Goal: Task Accomplishment & Management: Manage account settings

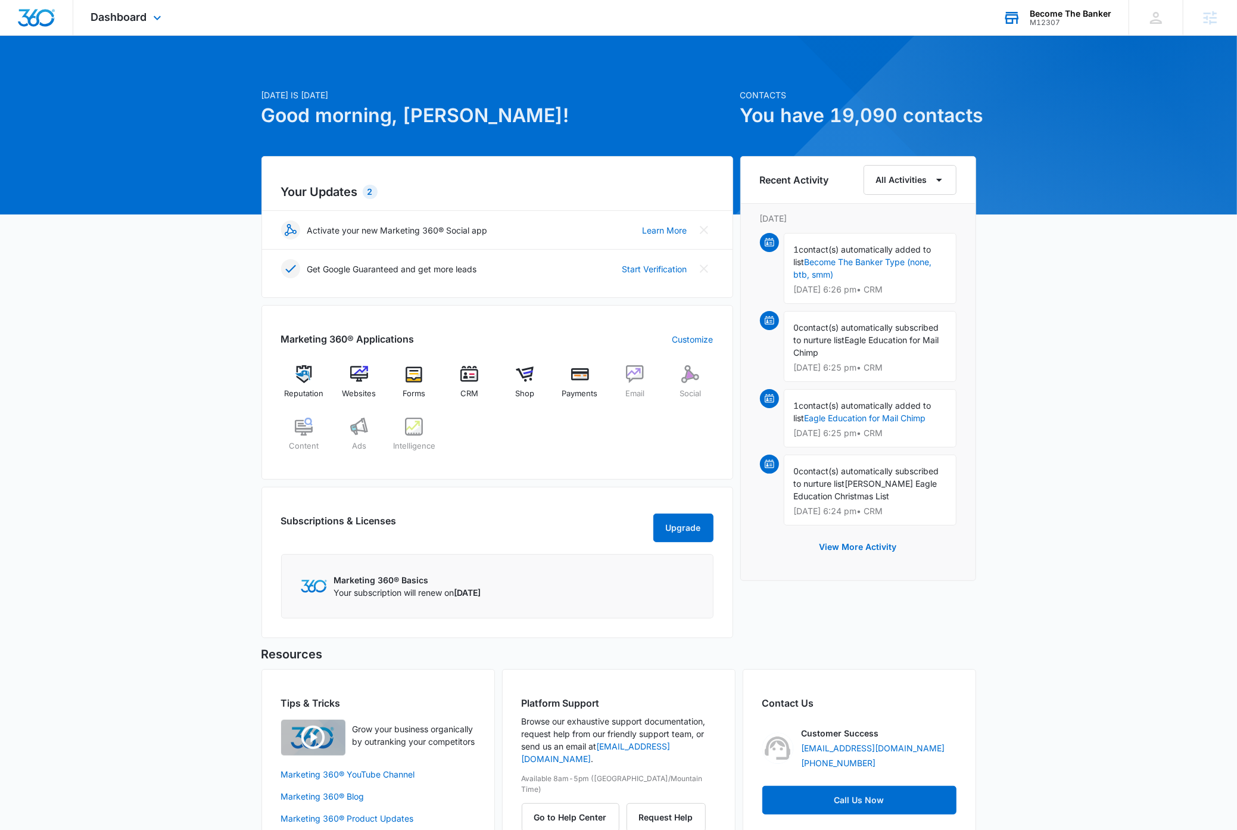
click at [1085, 14] on div "Become The Banker" at bounding box center [1071, 14] width 82 height 10
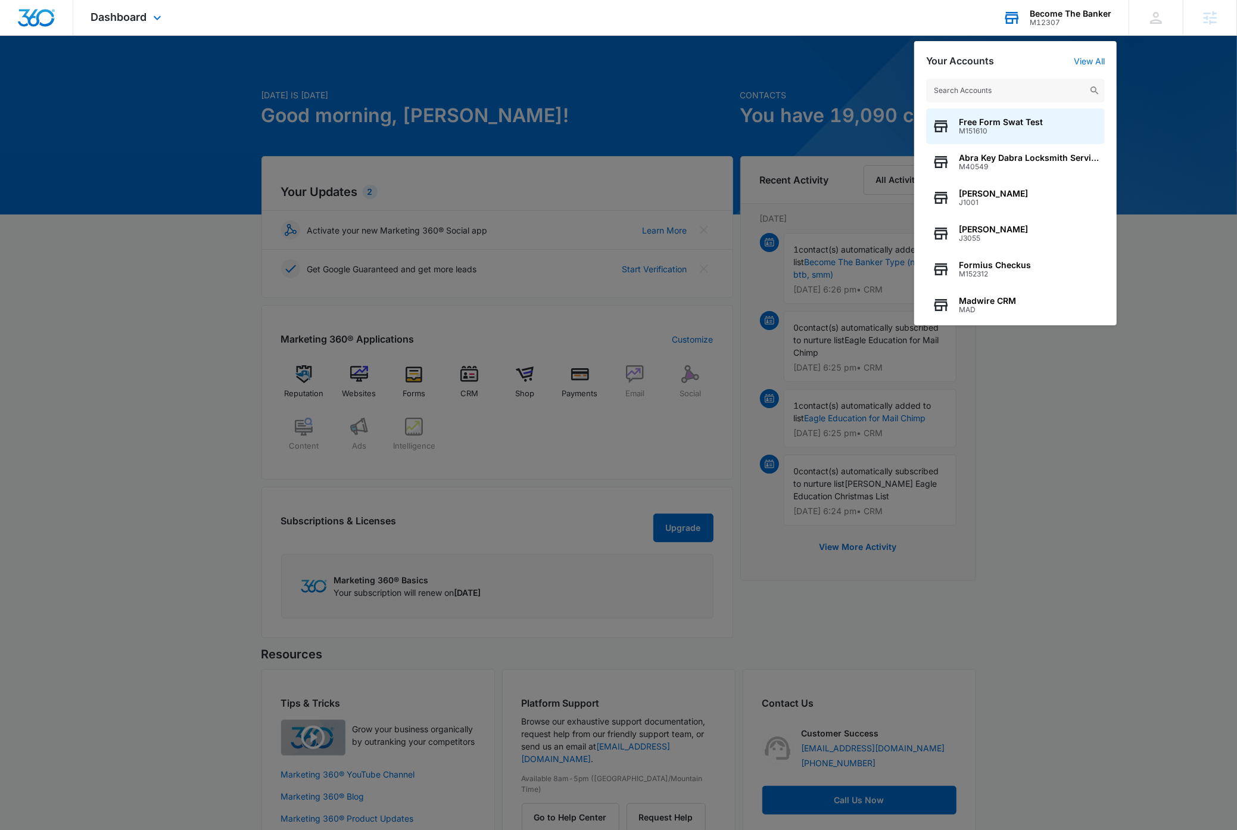
click at [1016, 89] on input "text" at bounding box center [1015, 91] width 179 height 24
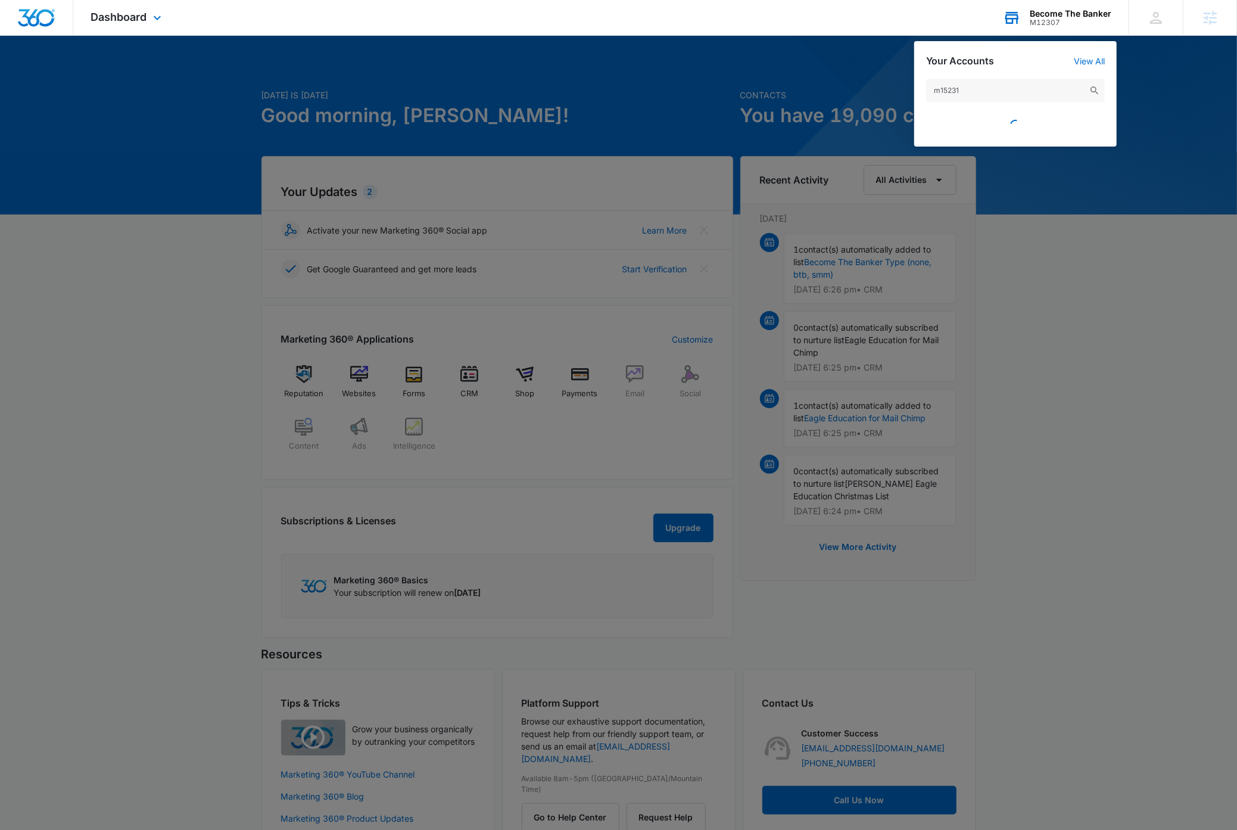
type input "m152312"
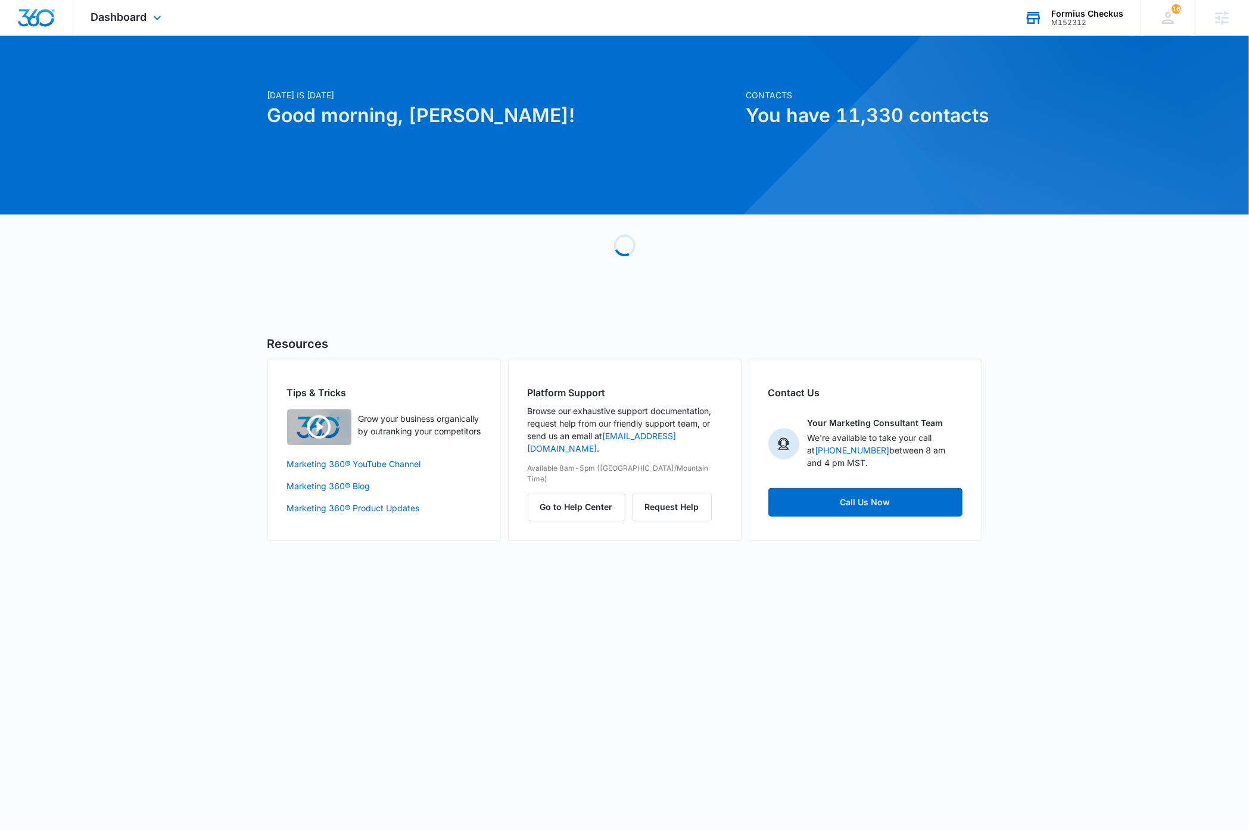
click at [154, 7] on div "Dashboard Apps Reputation Websites Forms CRM Email Social Shop Payments POS Con…" at bounding box center [127, 17] width 109 height 35
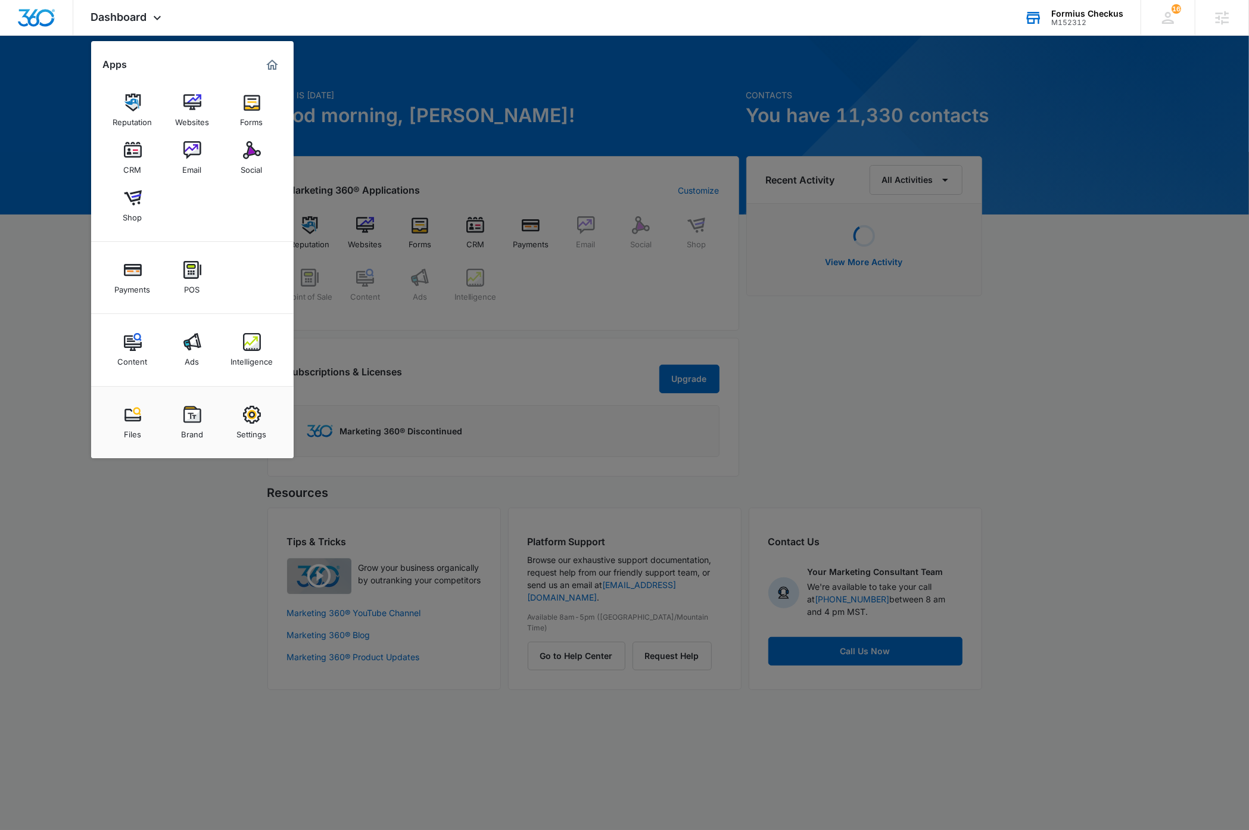
click at [135, 154] on img at bounding box center [133, 150] width 18 height 18
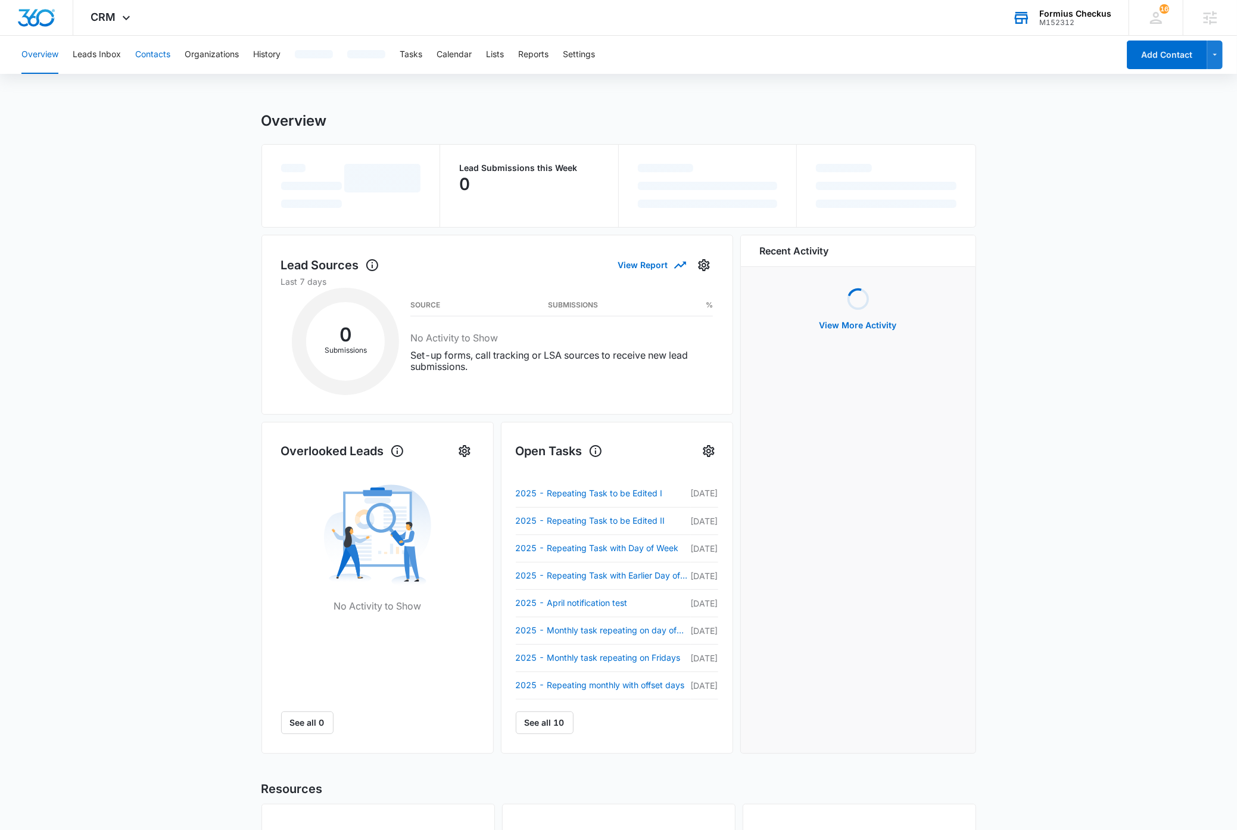
click at [163, 52] on button "Contacts" at bounding box center [152, 55] width 35 height 38
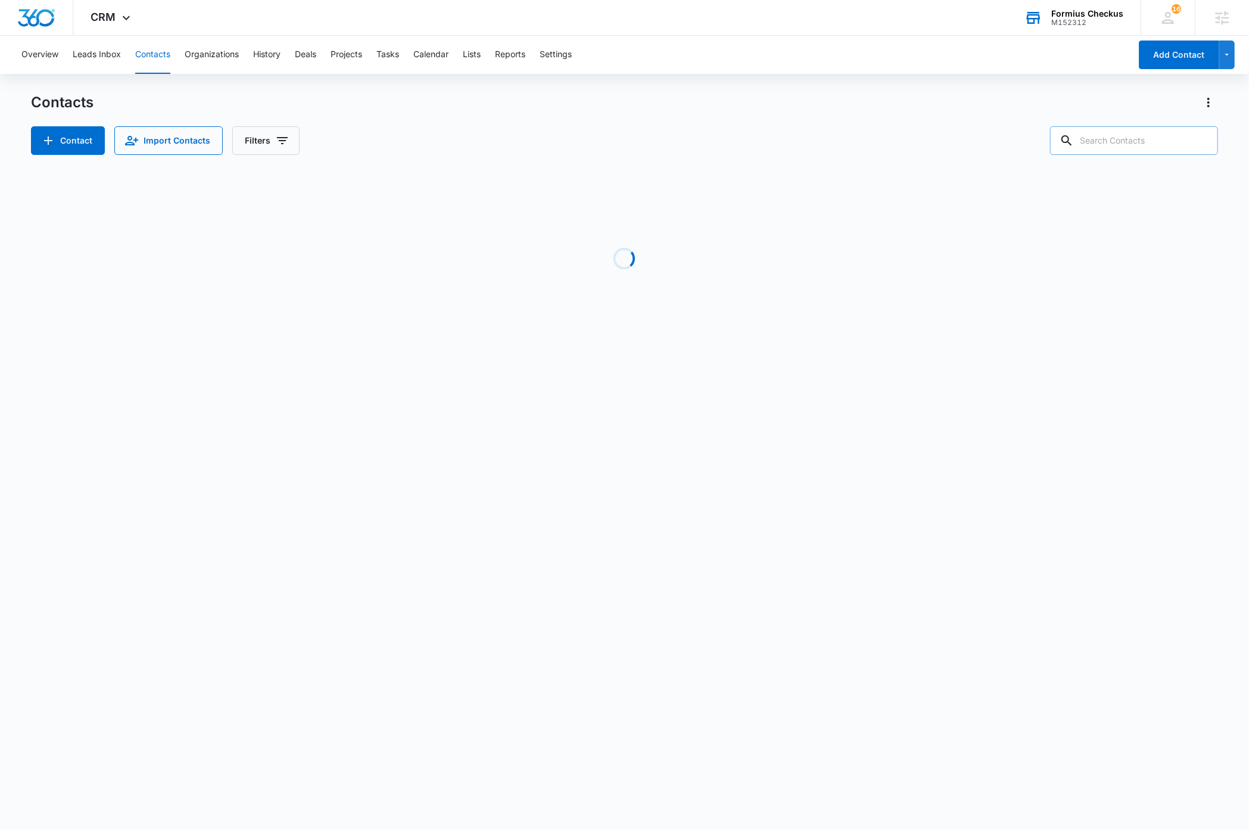
click at [1141, 137] on input "text" at bounding box center [1134, 140] width 168 height 29
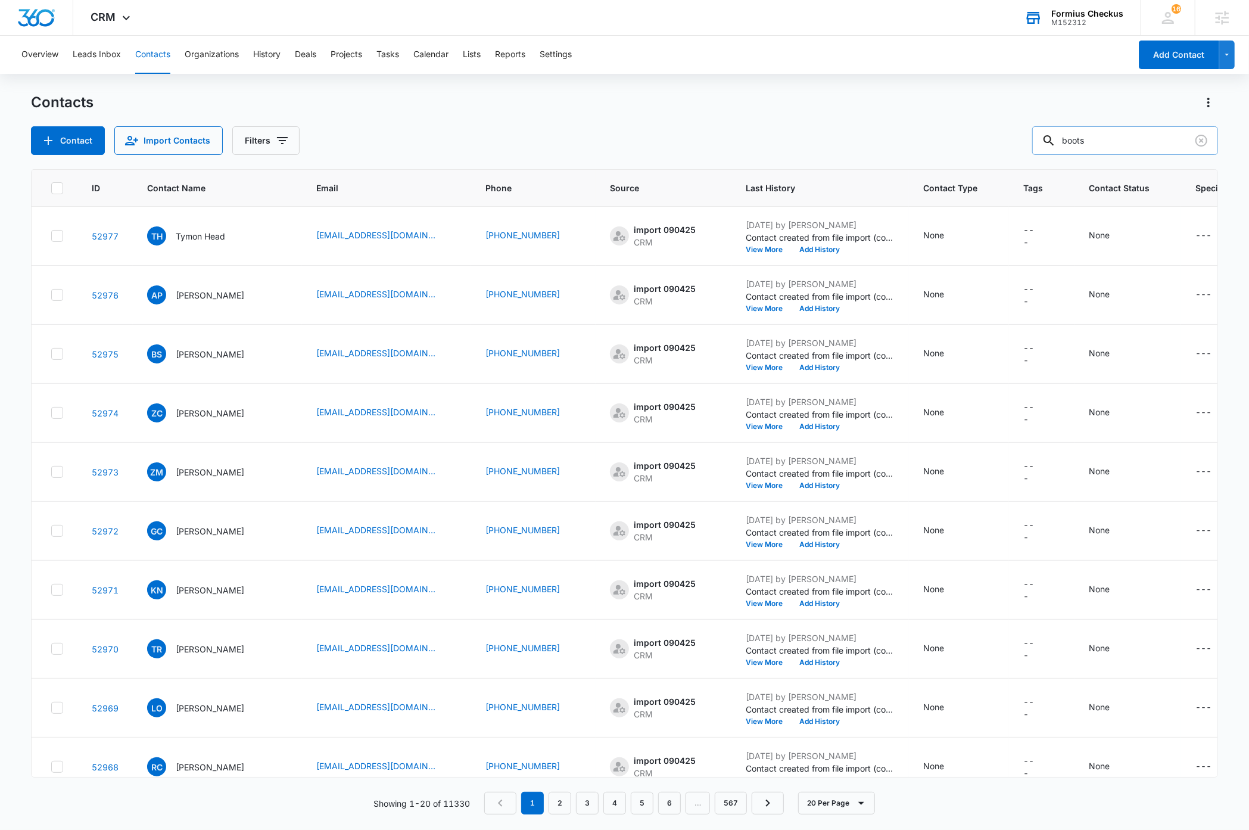
type input "boots"
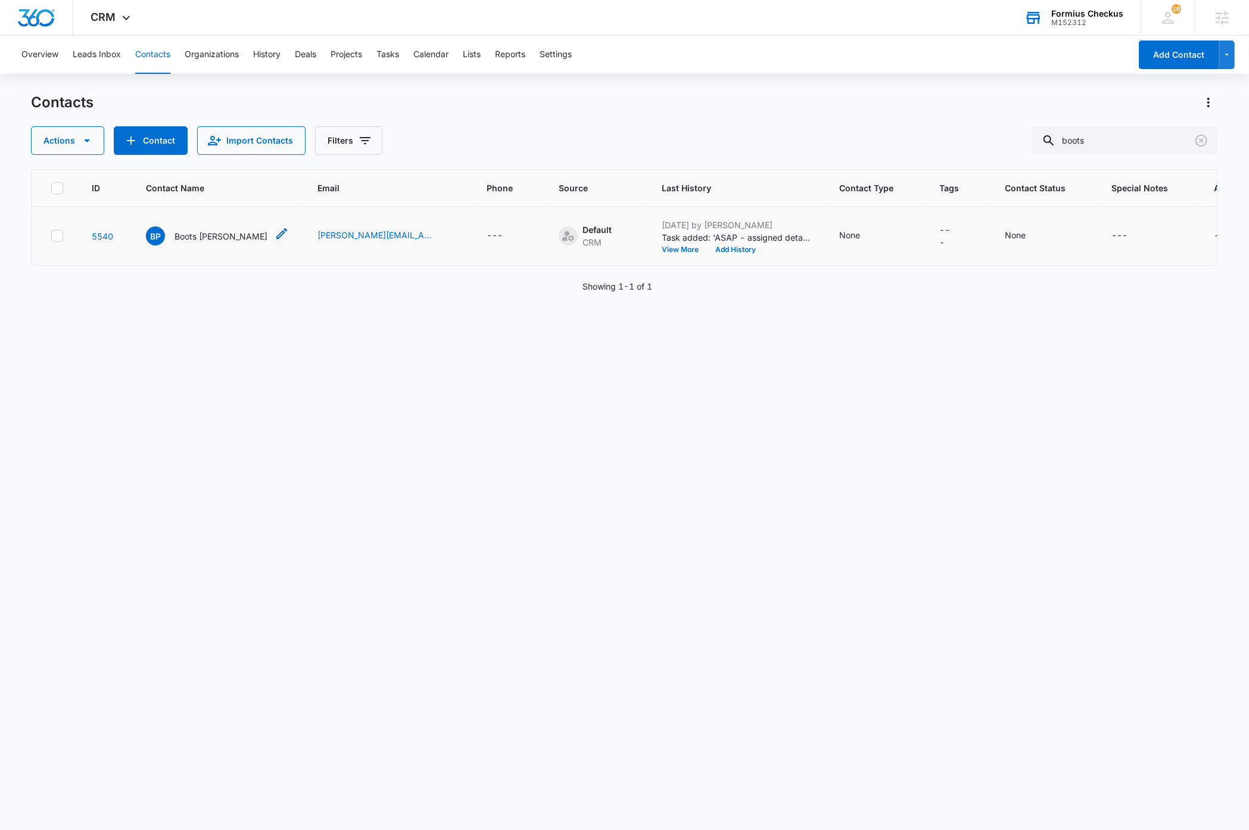
click at [234, 238] on p "Boots Poffenberger" at bounding box center [221, 236] width 93 height 13
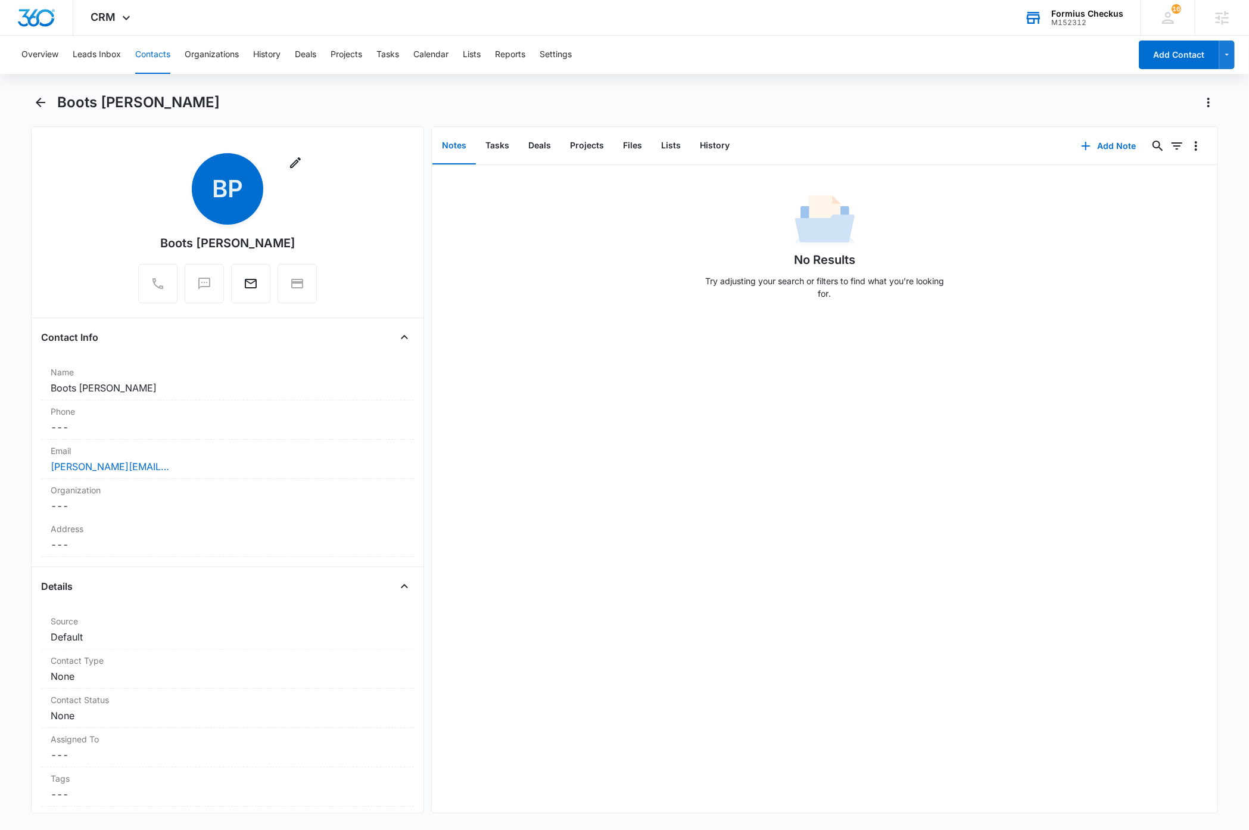
click at [1024, 94] on div "Boots Poffenberger" at bounding box center [637, 102] width 1161 height 19
click at [34, 22] on img "Dashboard" at bounding box center [36, 18] width 38 height 18
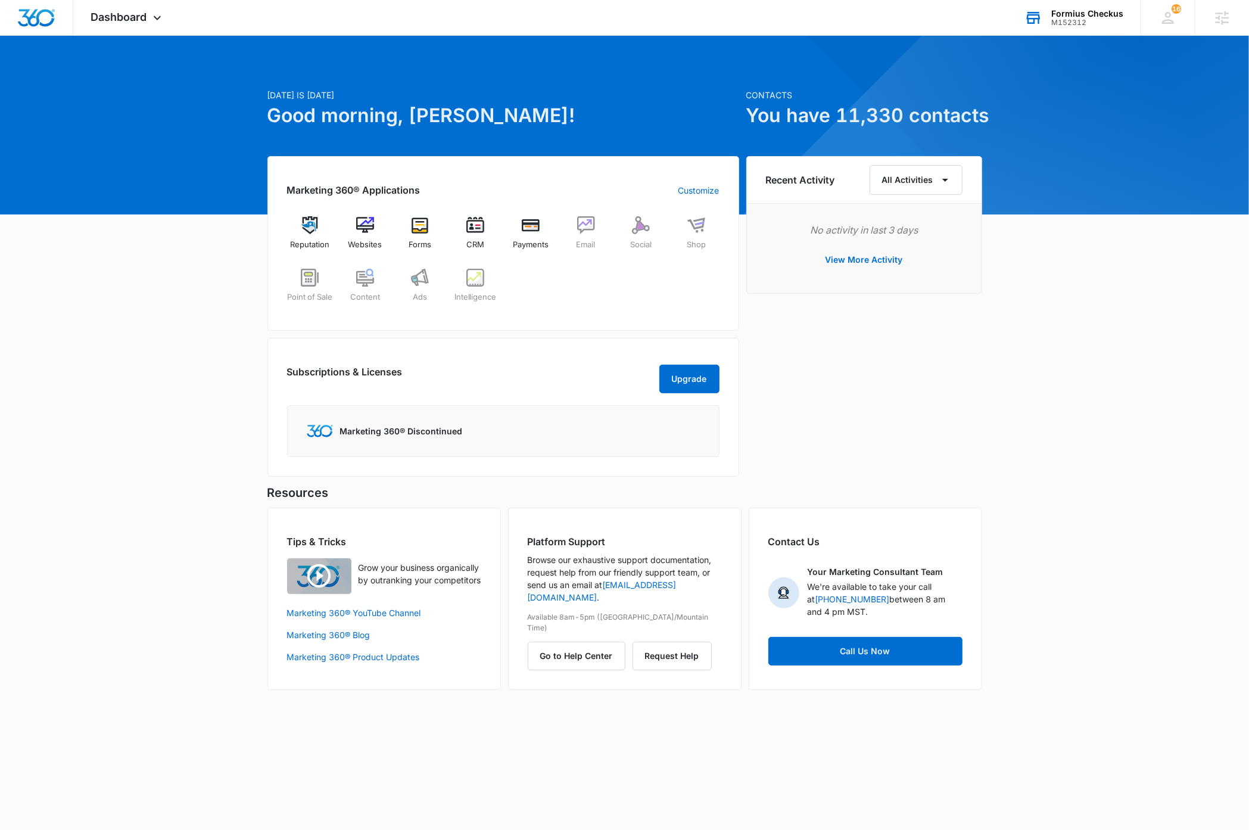
click at [1090, 428] on div "Today is Tuesday, September 9th Good morning, Dave! Contacts You have 11,330 co…" at bounding box center [624, 377] width 1249 height 653
click at [480, 227] on img at bounding box center [475, 225] width 18 height 18
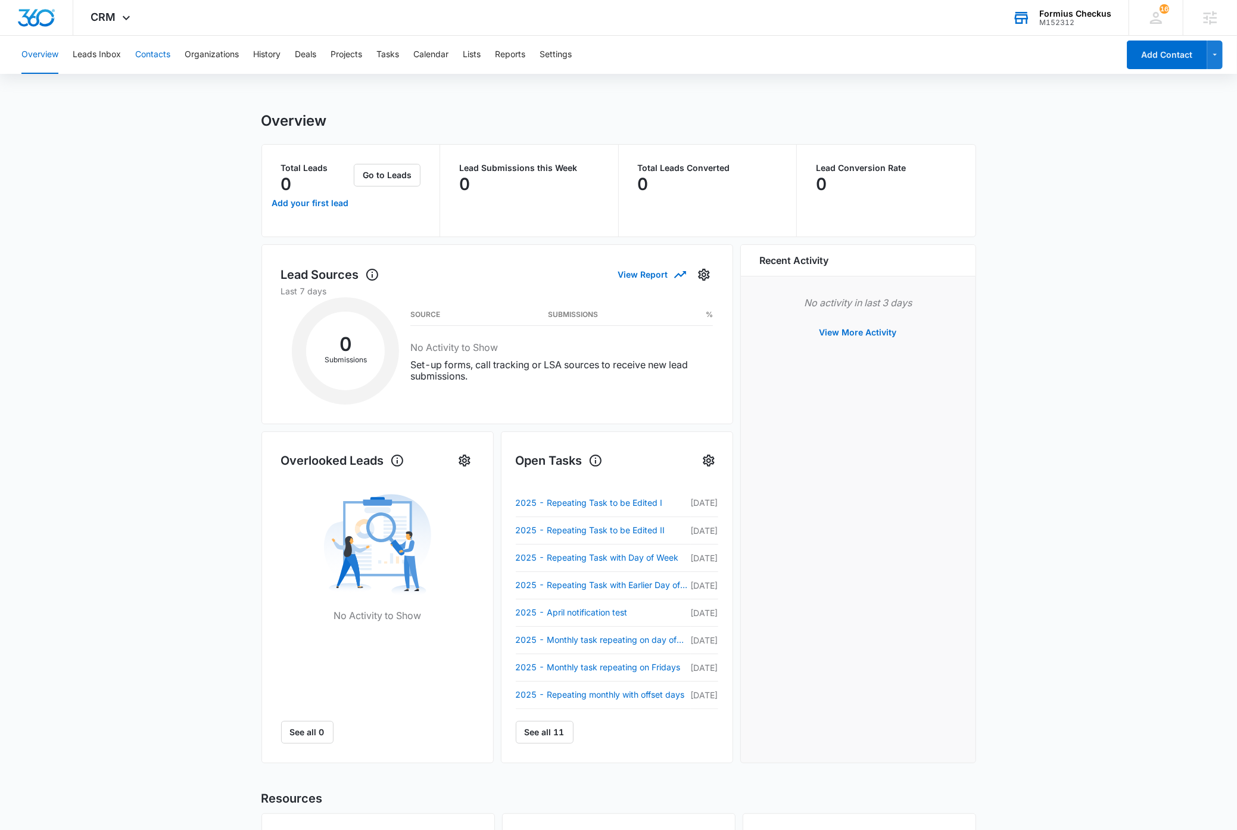
click at [164, 55] on button "Contacts" at bounding box center [152, 55] width 35 height 38
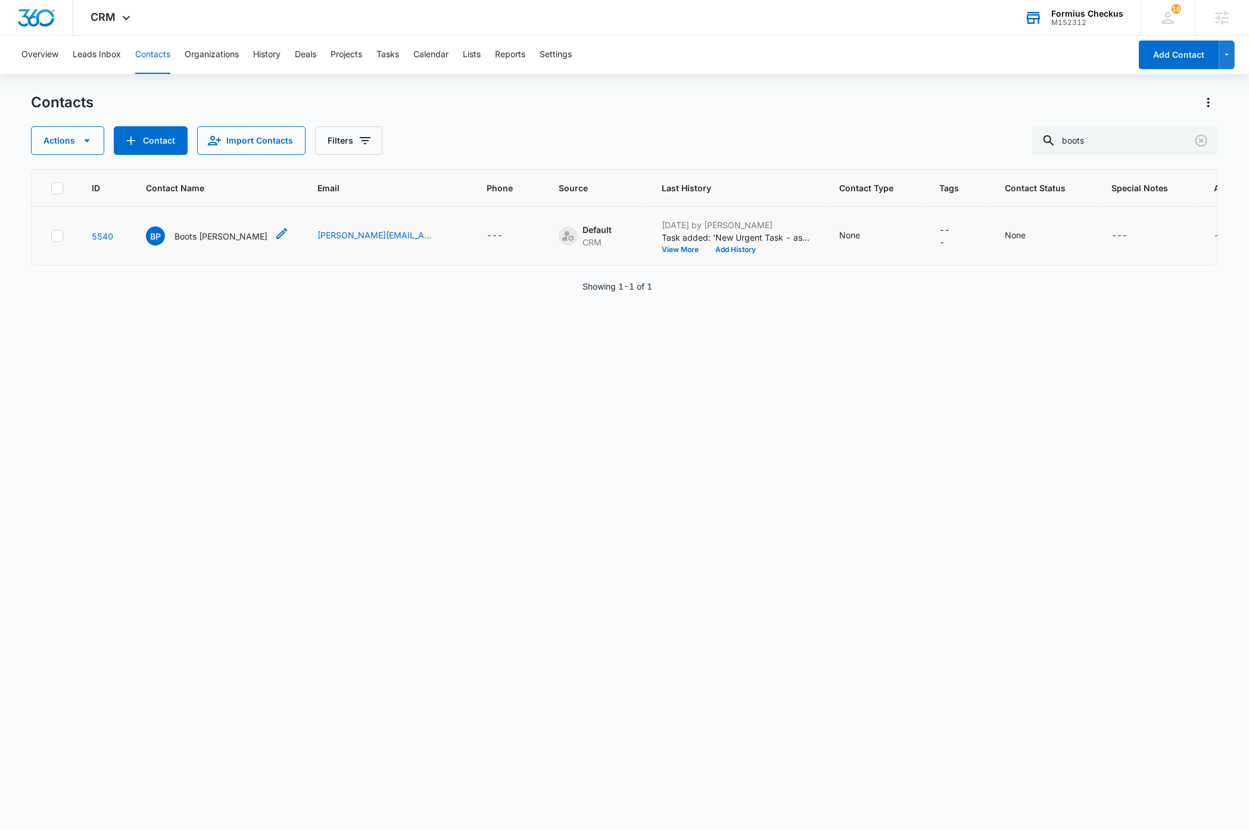
click at [229, 236] on p "Boots Poffenberger" at bounding box center [221, 236] width 93 height 13
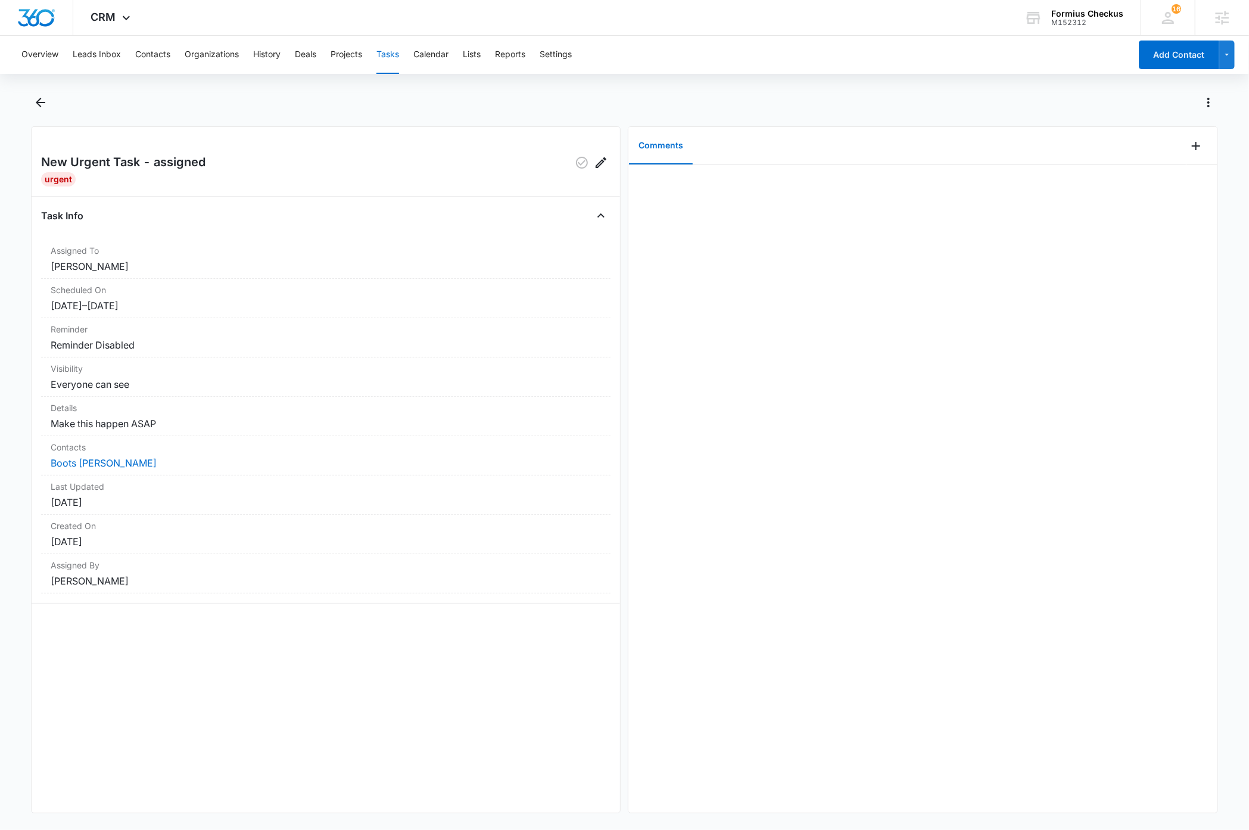
click at [337, 698] on div "New Urgent Task - assigned Urgent Task Info Assigned To [PERSON_NAME] Scheduled…" at bounding box center [326, 469] width 590 height 687
click at [594, 167] on icon "Edit" at bounding box center [601, 162] width 14 height 14
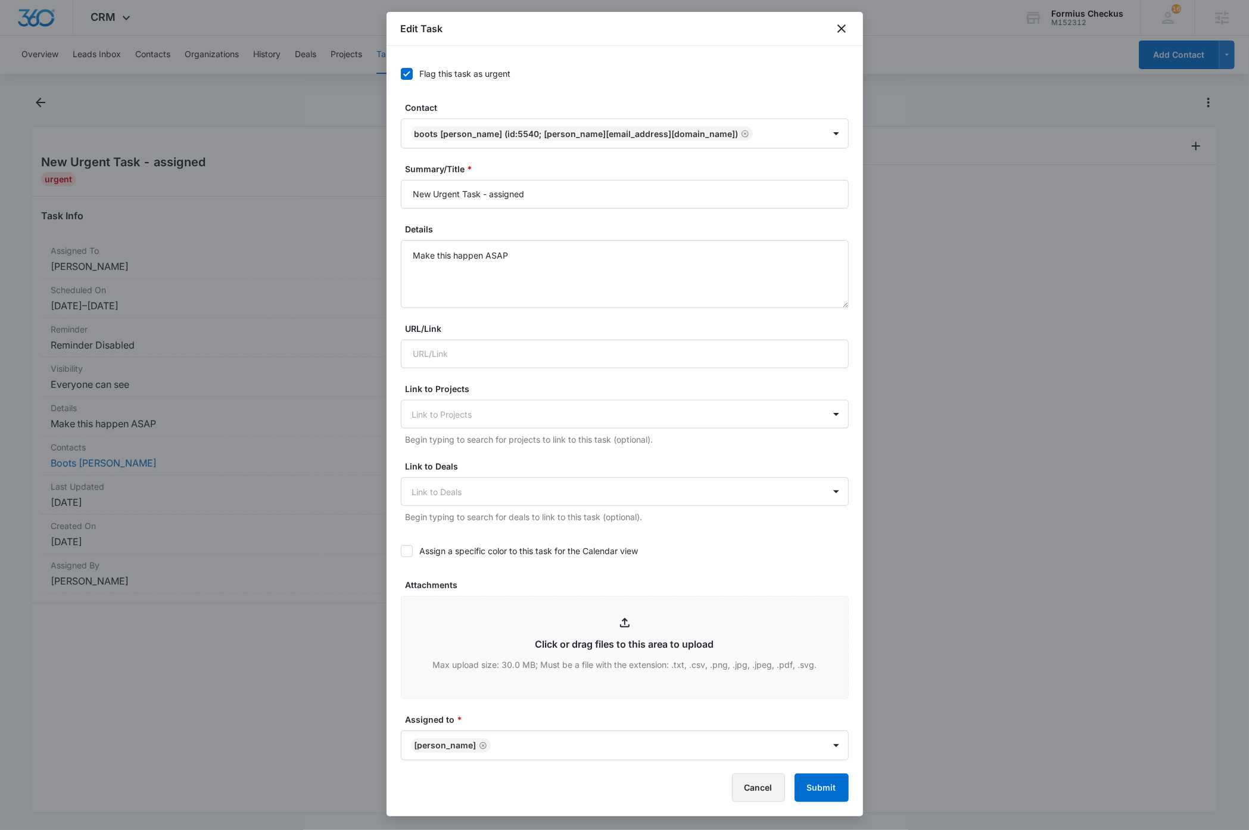
click at [761, 781] on button "Cancel" at bounding box center [758, 787] width 53 height 29
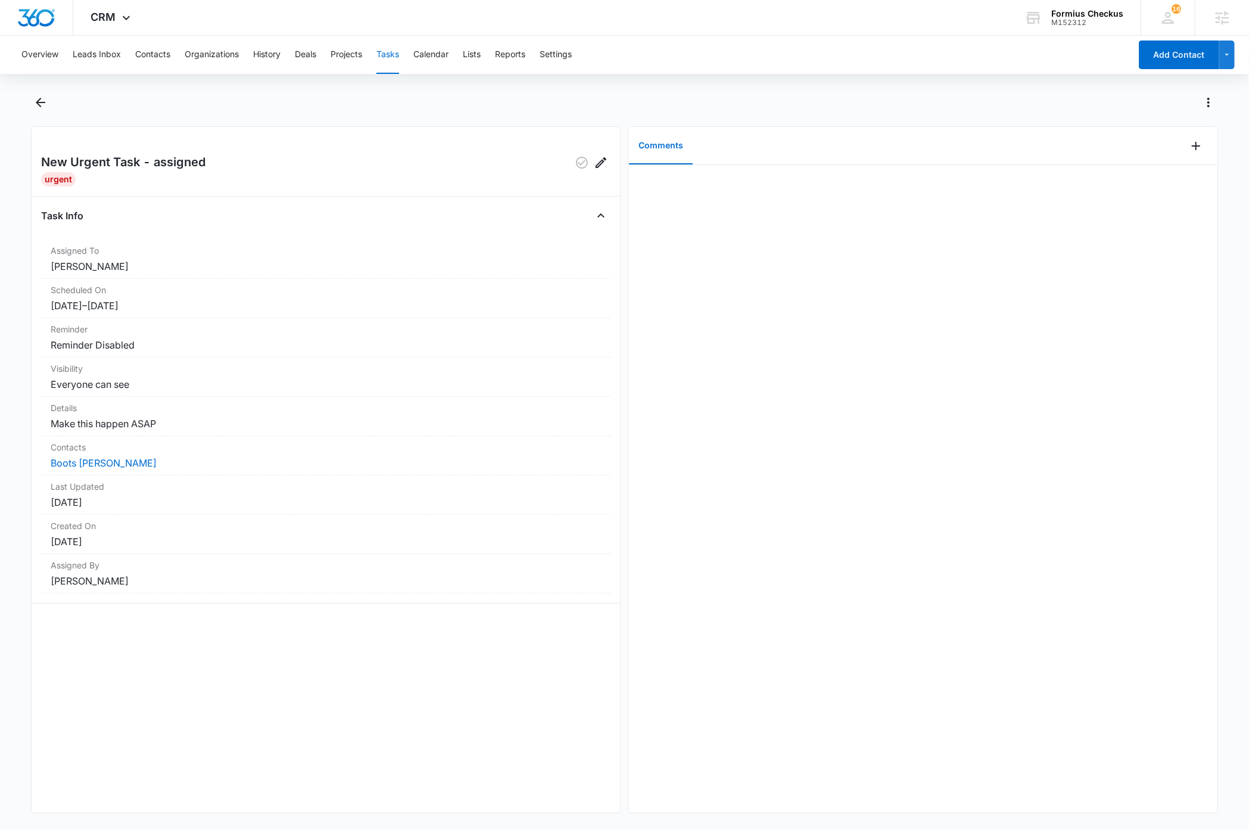
click at [396, 79] on div "Overview Leads Inbox Contacts Organizations History Deals Projects Tasks Calend…" at bounding box center [624, 432] width 1249 height 792
click at [392, 57] on button "Tasks" at bounding box center [387, 55] width 23 height 38
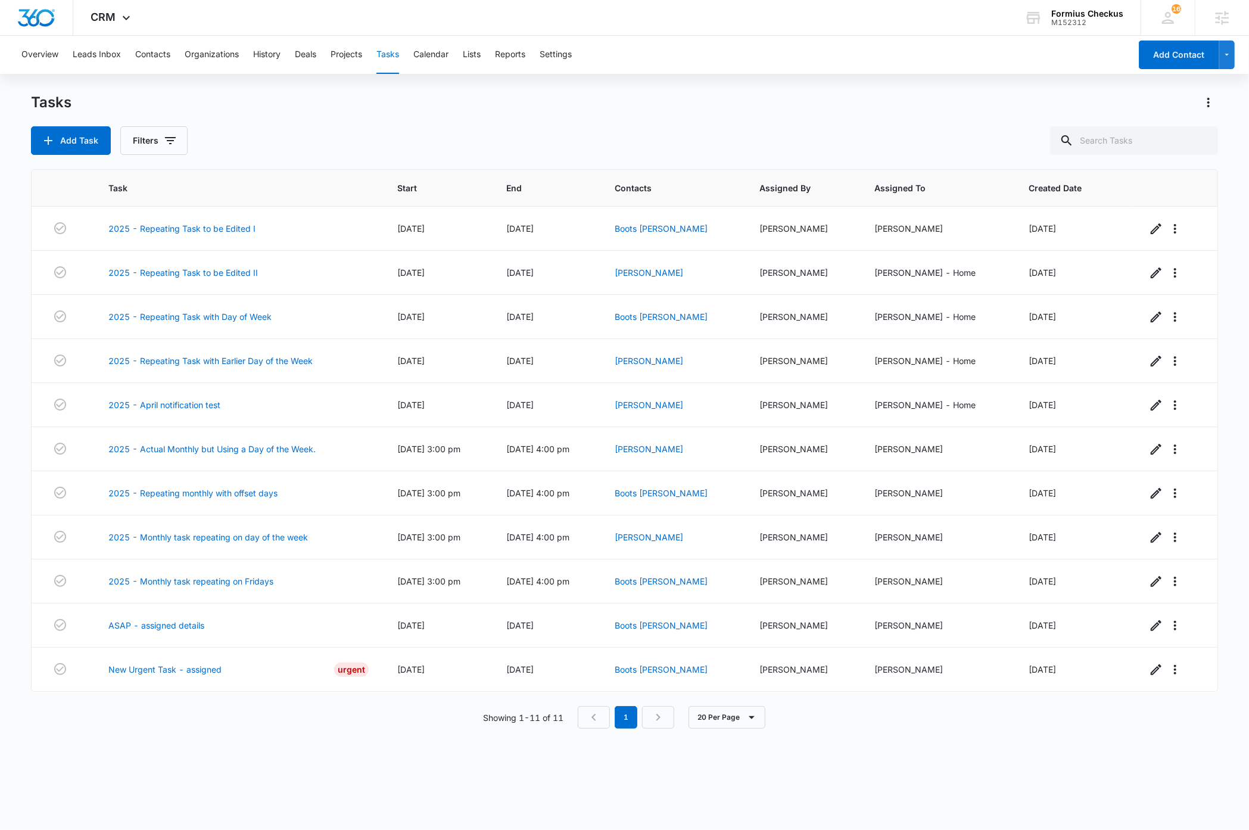
click at [419, 130] on div "Add Task Filters" at bounding box center [624, 140] width 1187 height 29
click at [424, 126] on div "Add Task Filters" at bounding box center [624, 140] width 1187 height 29
click at [400, 127] on div "Add Task Filters" at bounding box center [624, 140] width 1187 height 29
click at [524, 117] on div "Tasks Add Task Filters" at bounding box center [624, 124] width 1187 height 62
click at [489, 127] on div "Add Task Filters" at bounding box center [624, 140] width 1187 height 29
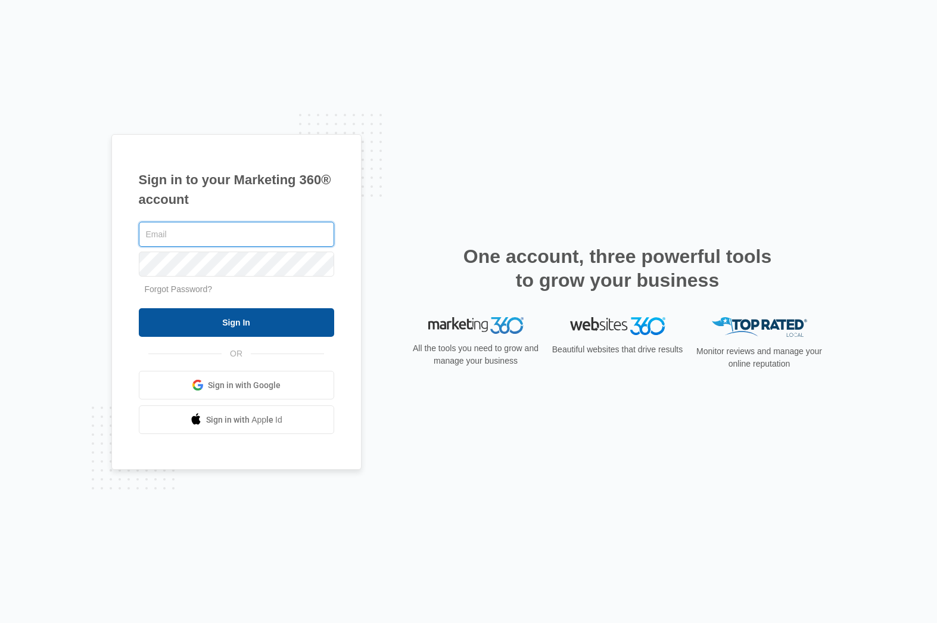
type input "[PERSON_NAME][EMAIL_ADDRESS][DOMAIN_NAME]"
click at [223, 322] on input "Sign In" at bounding box center [236, 322] width 195 height 29
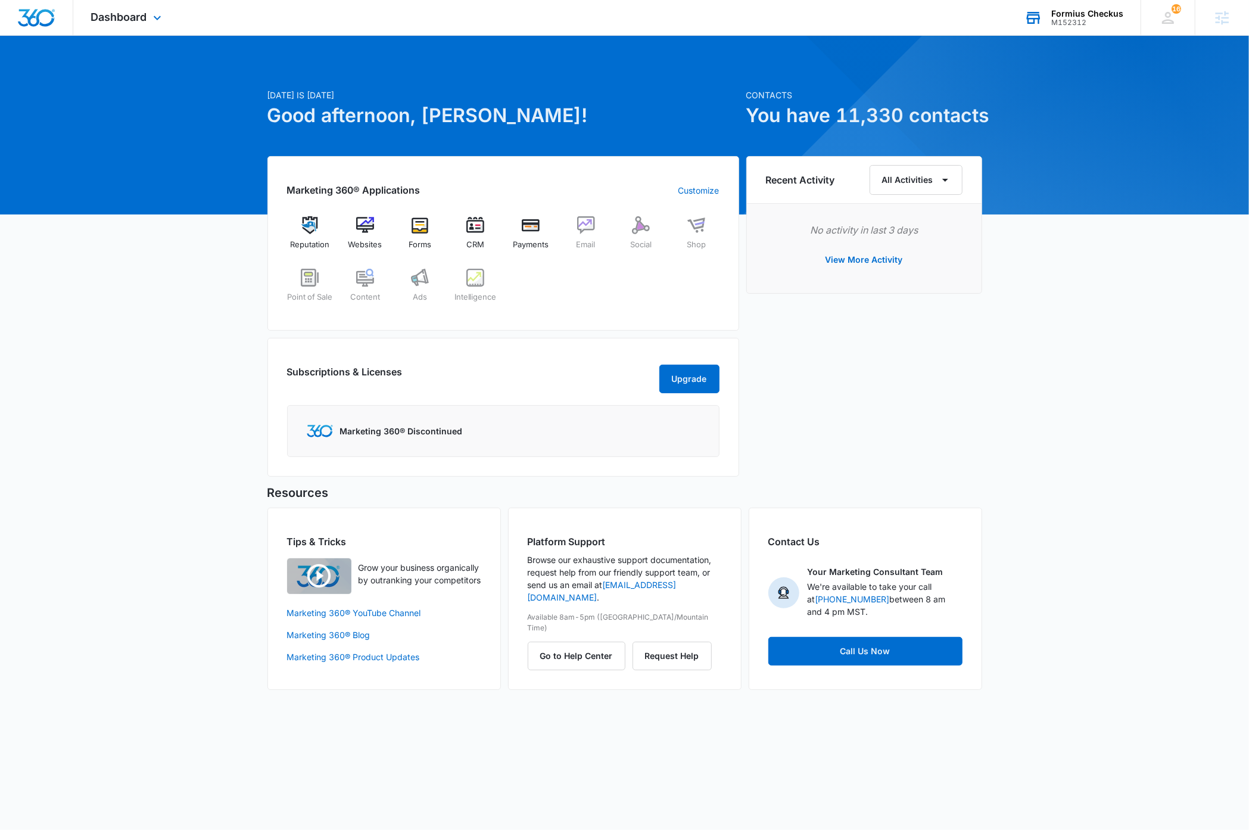
click at [1100, 19] on div "M152312" at bounding box center [1087, 22] width 72 height 8
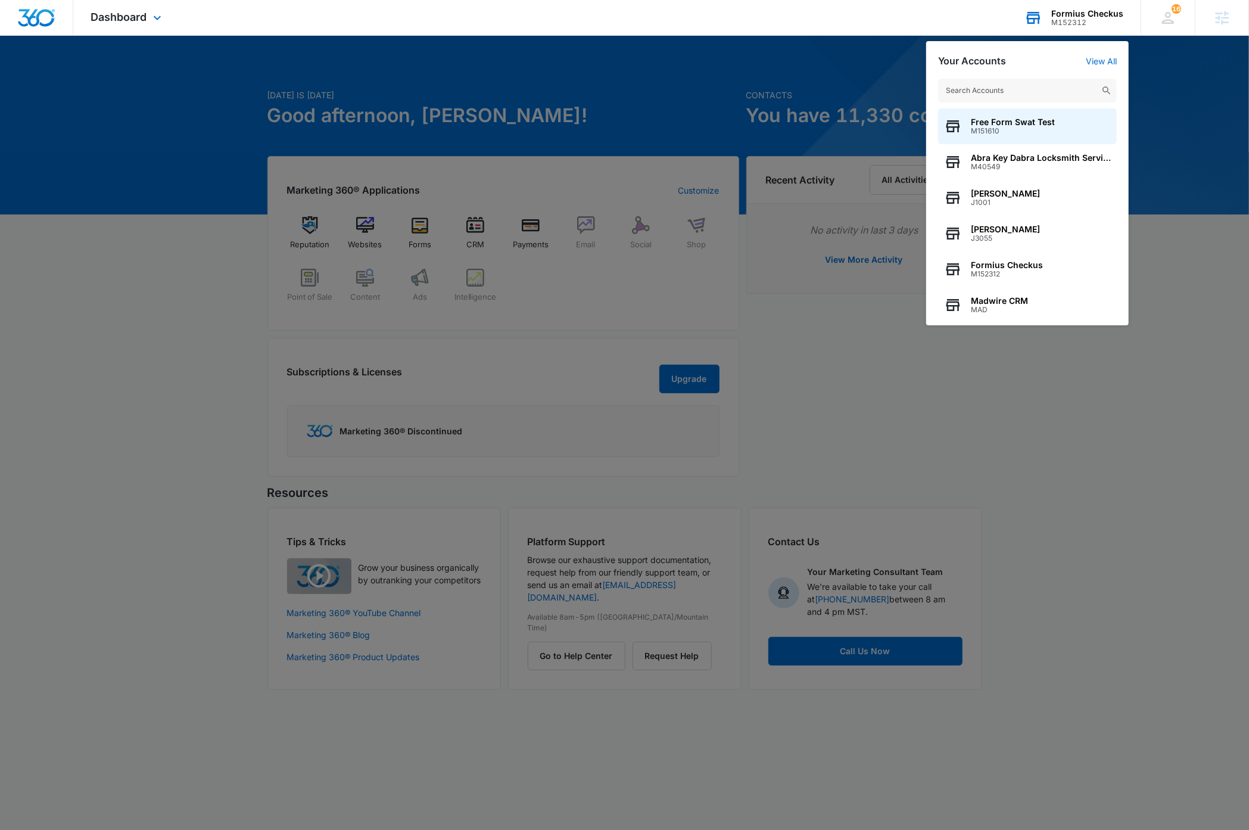
click at [1034, 91] on input "text" at bounding box center [1027, 91] width 179 height 24
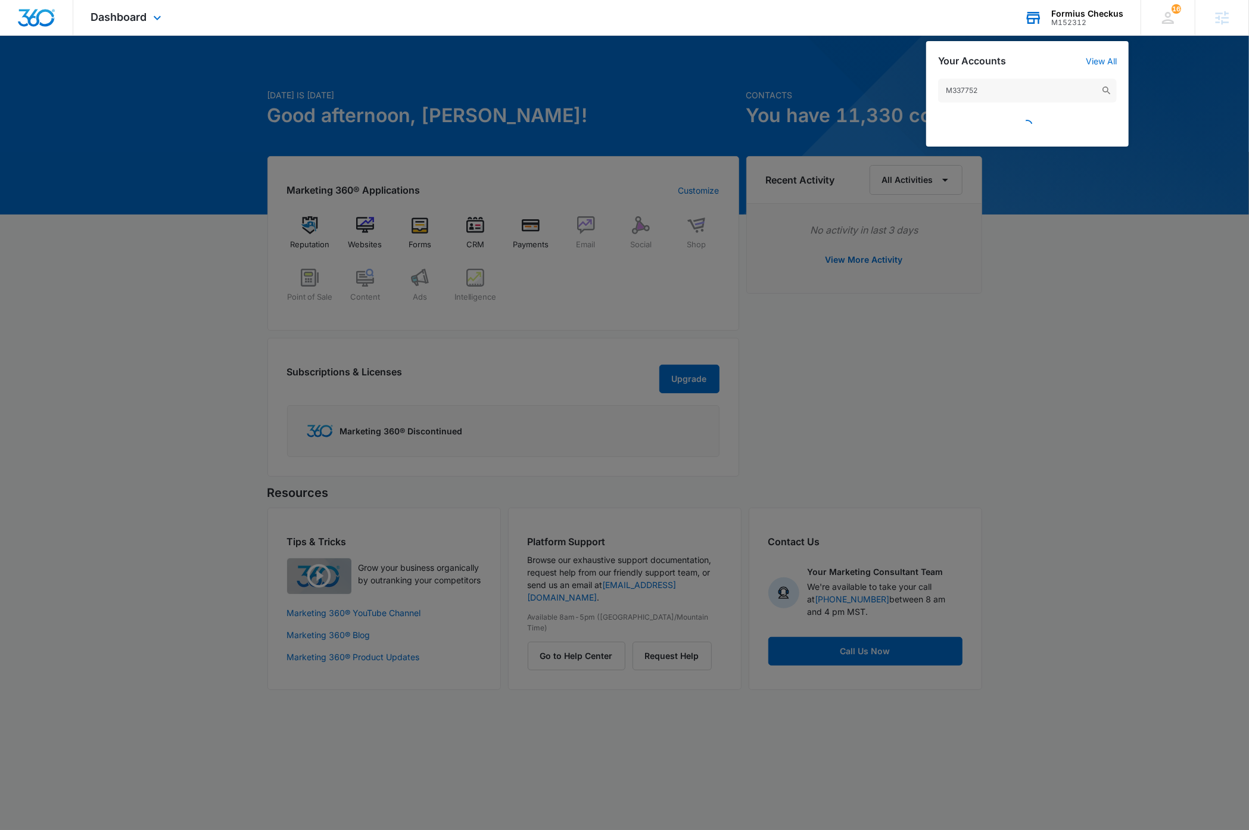
click at [1034, 91] on input "M337752" at bounding box center [1027, 91] width 179 height 24
type input "M337752"
click at [1047, 126] on span "Energized Electrical Services" at bounding box center [1030, 122] width 119 height 10
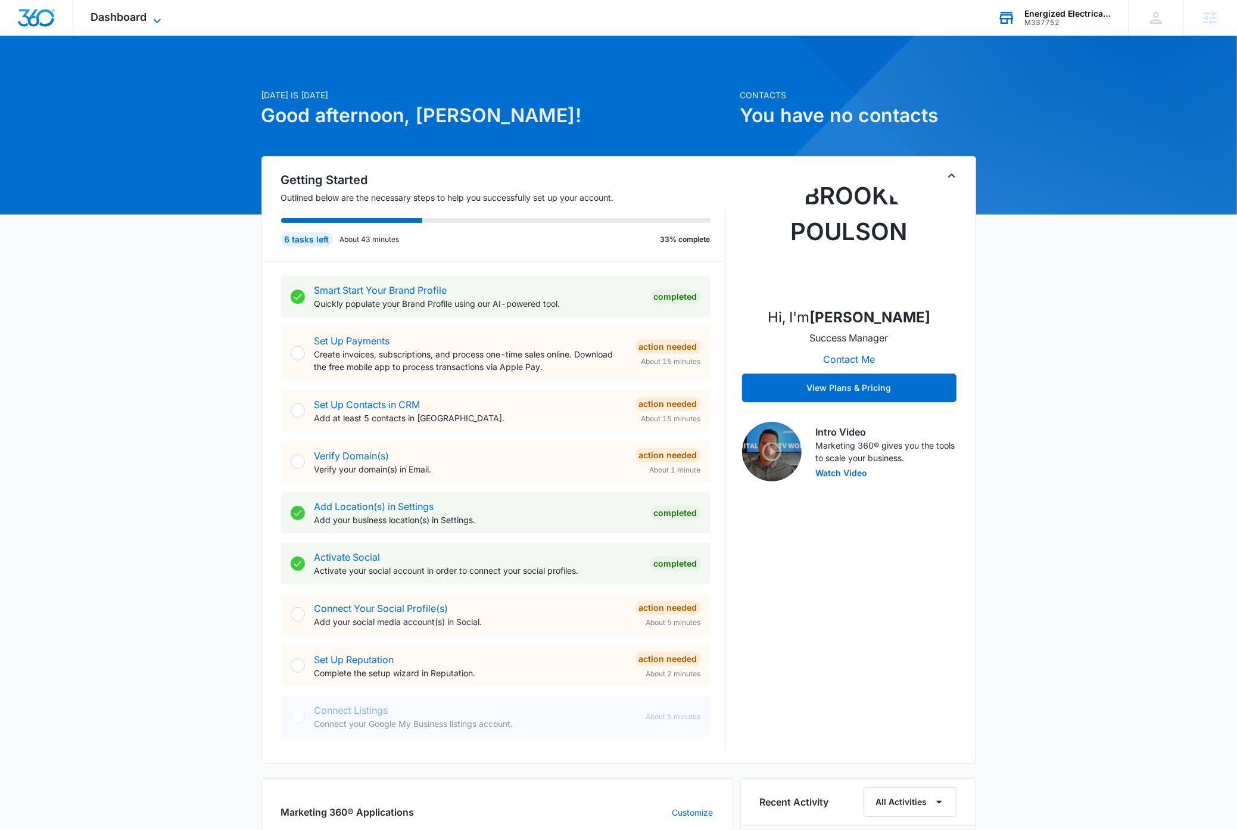
click at [160, 19] on icon at bounding box center [157, 20] width 7 height 4
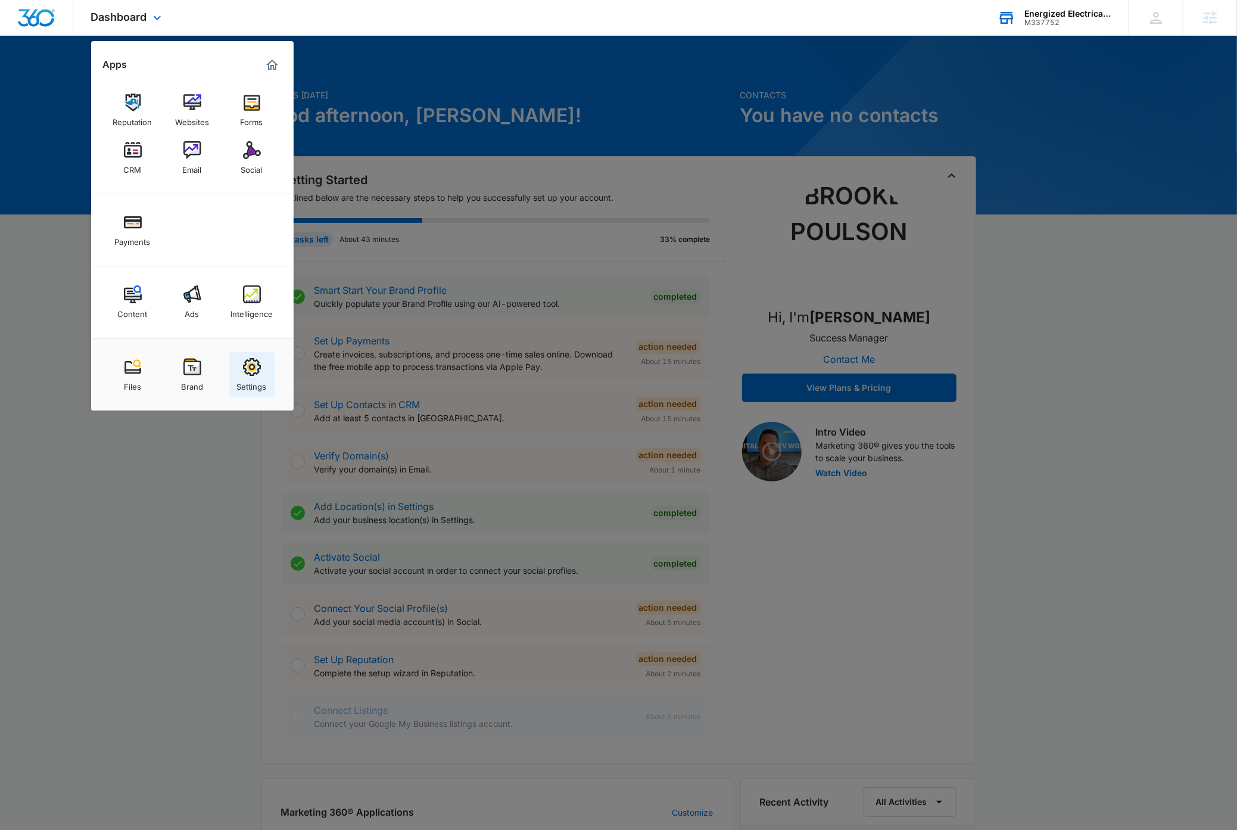
click at [262, 382] on div "Settings" at bounding box center [252, 383] width 30 height 15
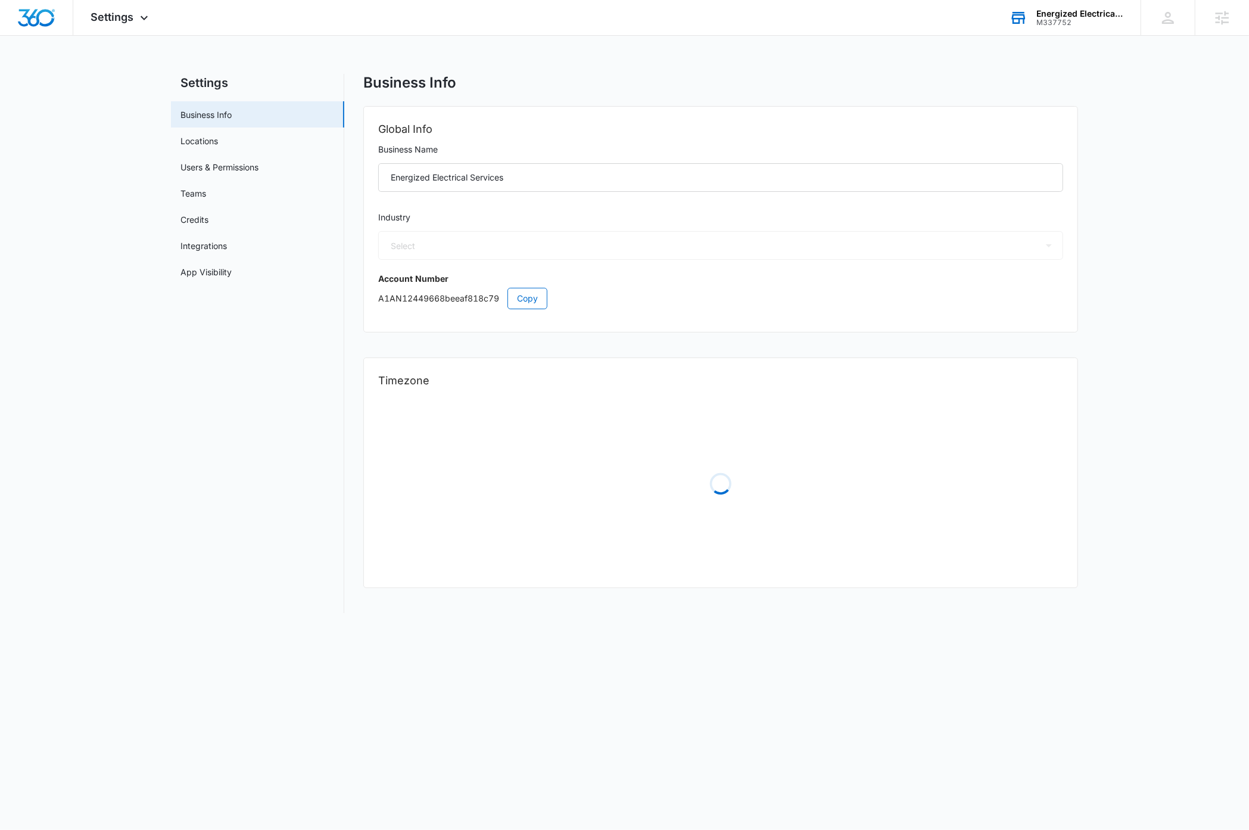
select select "17"
select select "US"
select select "America/Denver"
click at [210, 142] on link "Locations" at bounding box center [199, 141] width 38 height 13
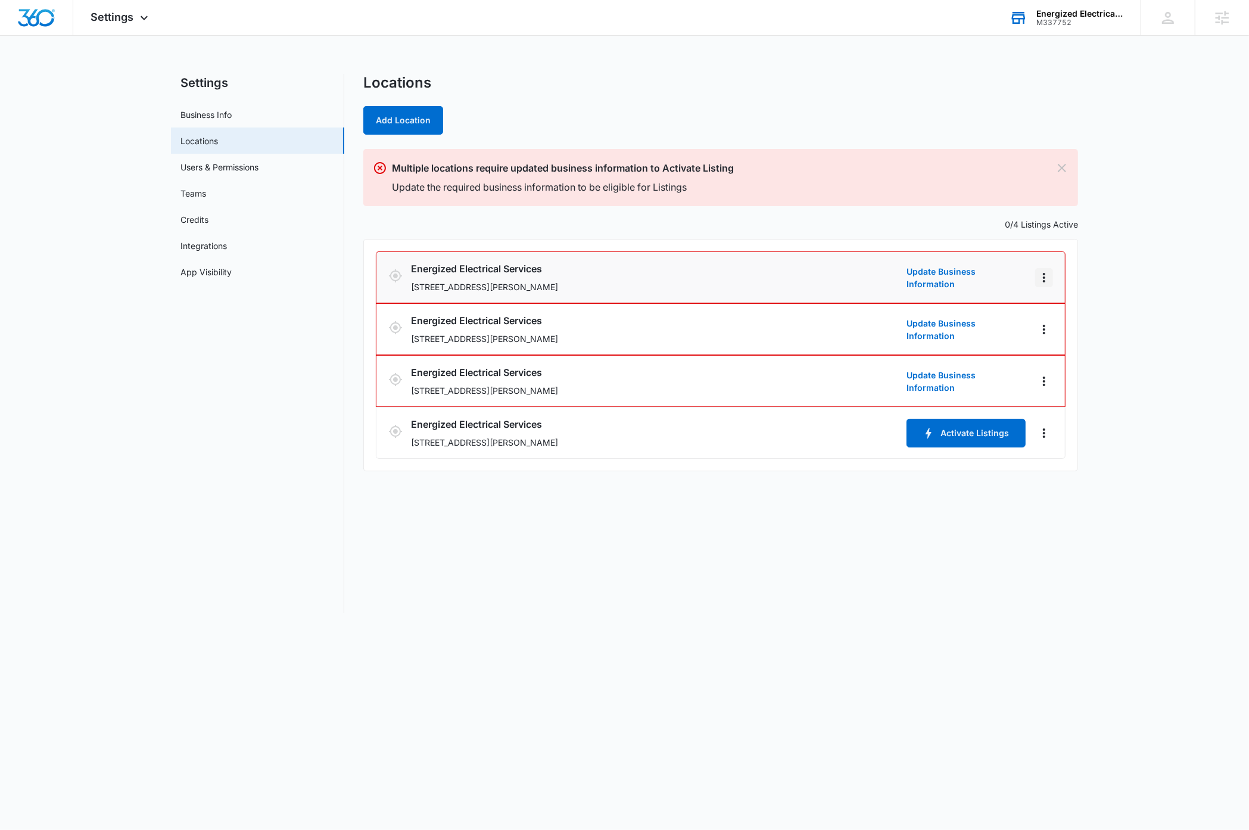
click at [1047, 278] on icon "Actions" at bounding box center [1044, 277] width 14 height 14
click at [1114, 351] on main "Settings Business Info Locations Users & Permissions Teams Credits Integrations…" at bounding box center [624, 350] width 1249 height 553
click at [1045, 329] on icon "Actions" at bounding box center [1044, 329] width 14 height 14
click at [1045, 387] on icon "Actions" at bounding box center [1044, 381] width 14 height 14
click at [150, 572] on main "Settings Business Info Locations Users & Permissions Teams Credits Integrations…" at bounding box center [624, 350] width 1249 height 553
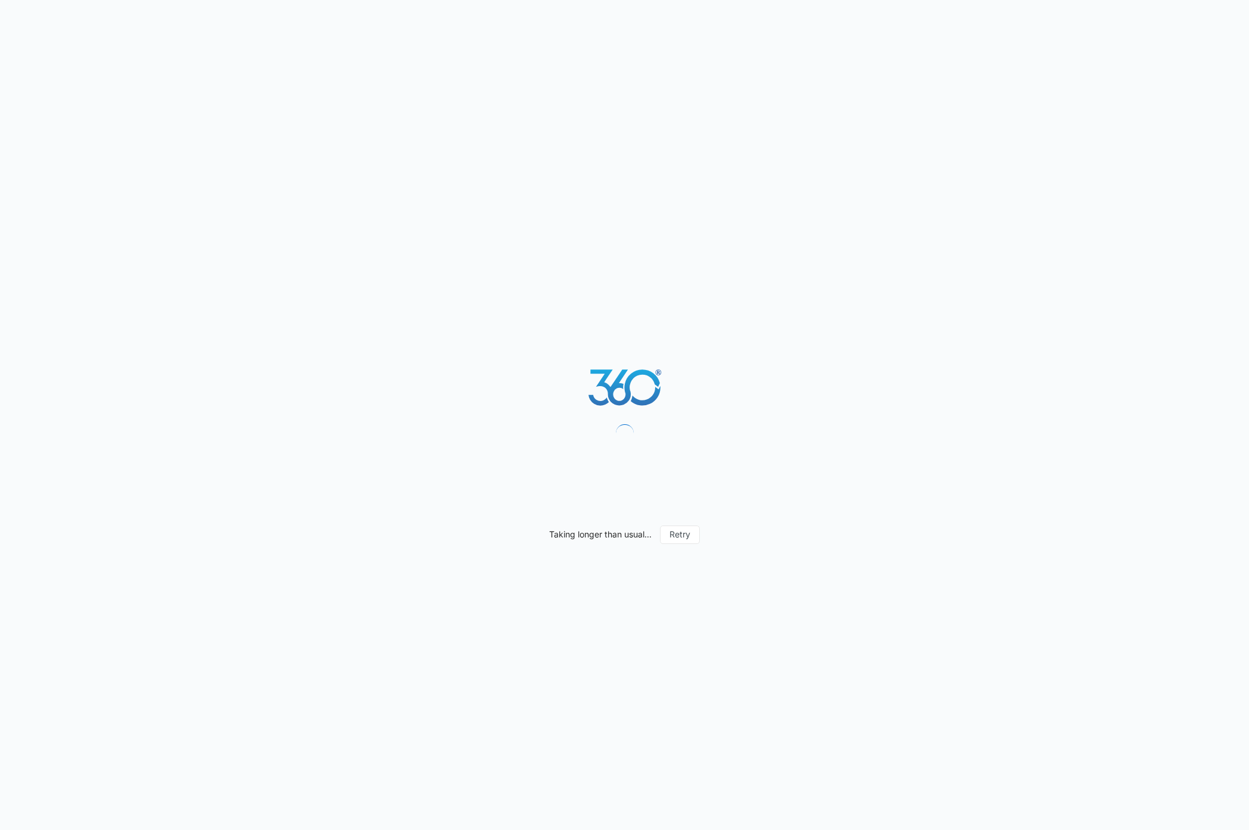
select select "[US_STATE]"
